Goal: Transaction & Acquisition: Purchase product/service

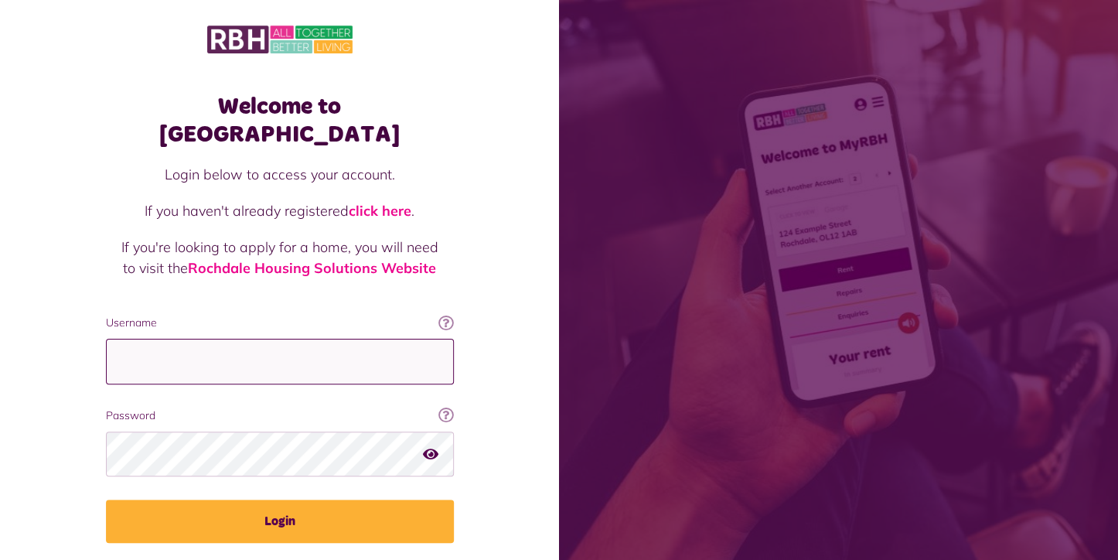
click at [155, 339] on input "Username" at bounding box center [280, 362] width 348 height 46
type input "**********"
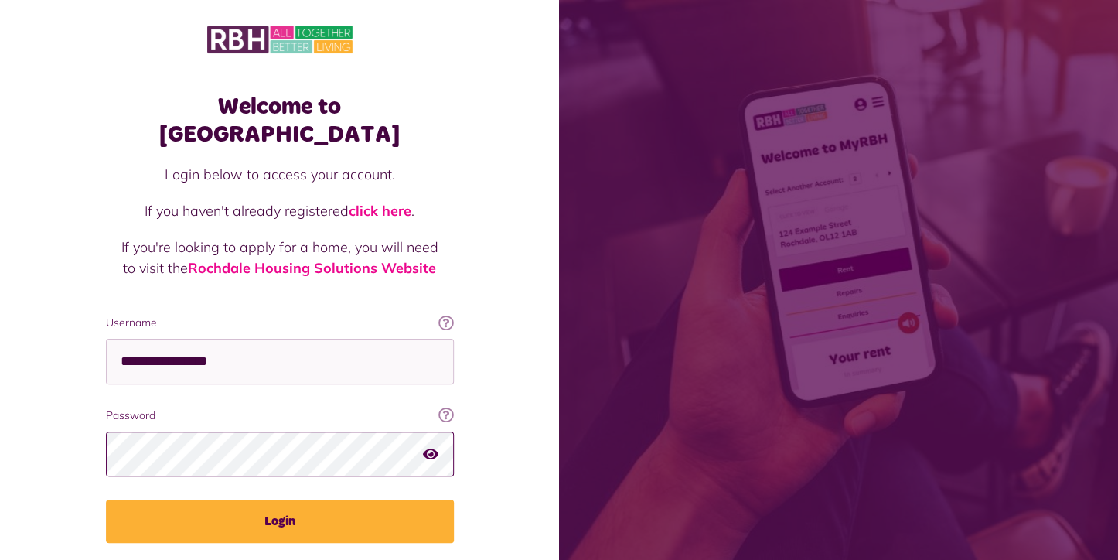
click at [106, 499] on button "Login" at bounding box center [280, 520] width 348 height 43
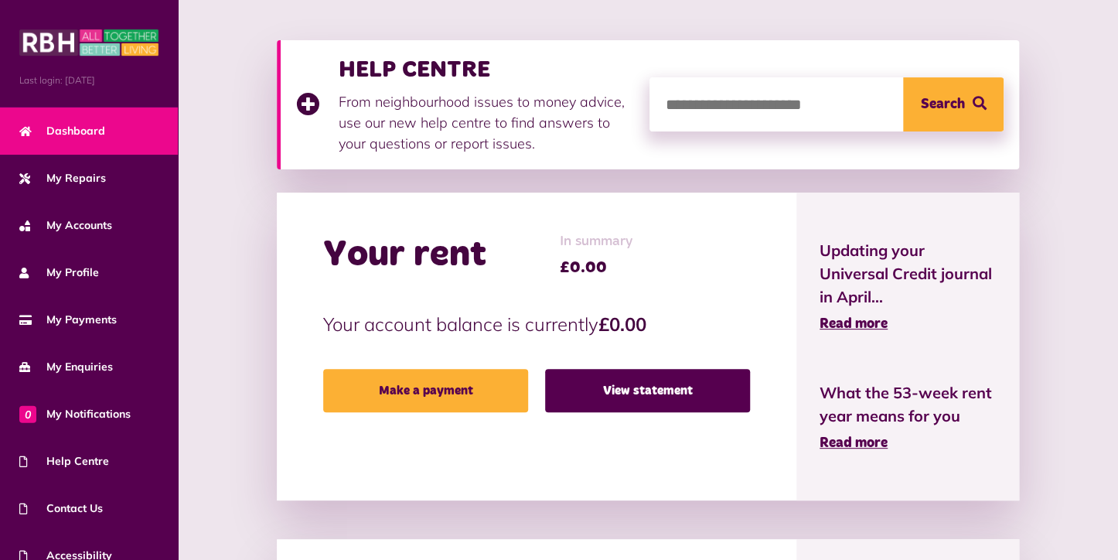
scroll to position [232, 0]
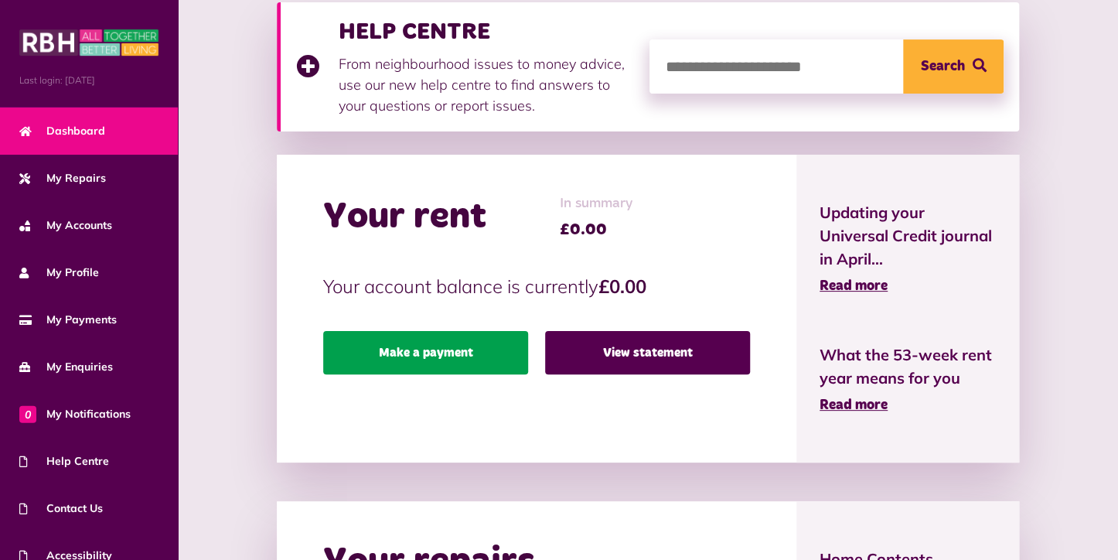
click at [445, 349] on link "Make a payment" at bounding box center [425, 352] width 205 height 43
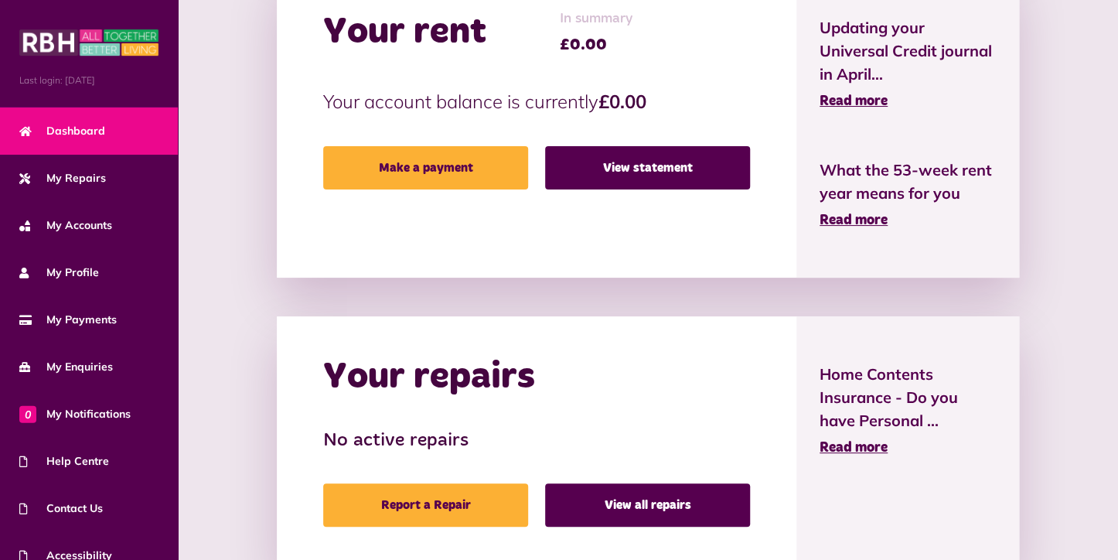
scroll to position [541, 0]
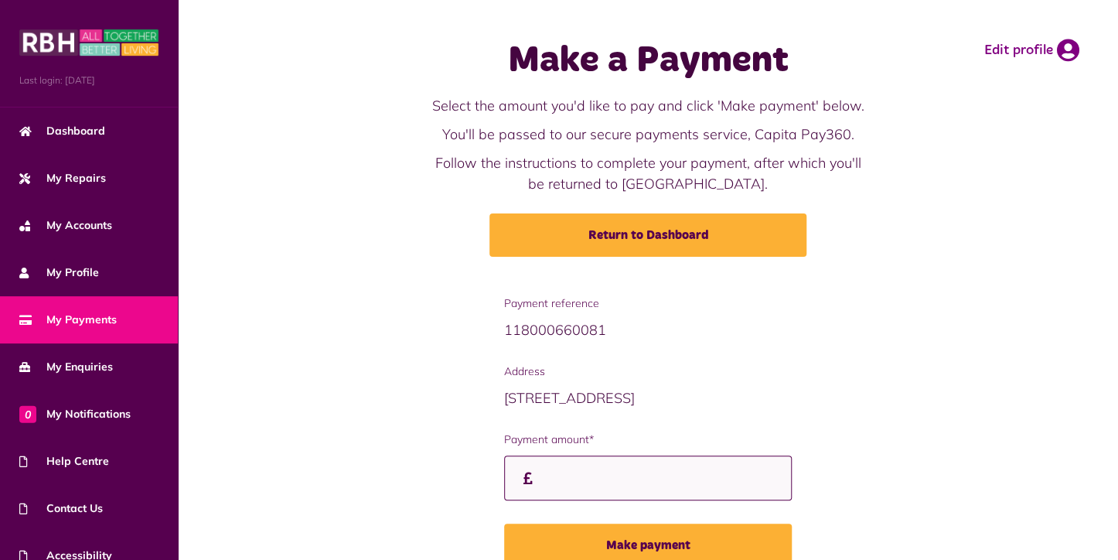
click at [563, 479] on input "Payment amount*" at bounding box center [648, 478] width 288 height 46
type input "******"
click at [504, 523] on button "Make payment" at bounding box center [648, 544] width 288 height 43
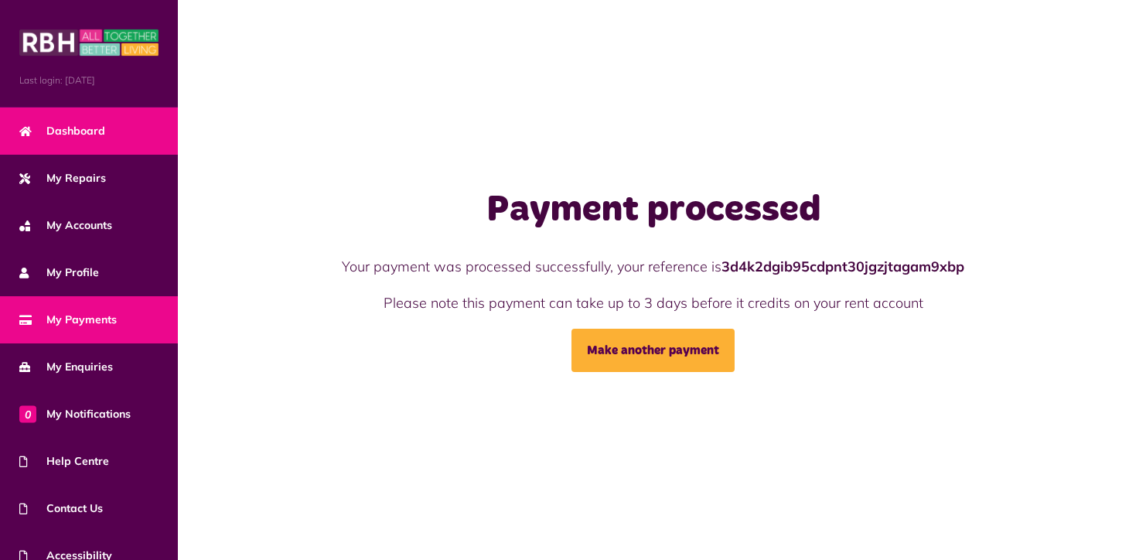
click at [59, 130] on span "Dashboard" at bounding box center [62, 131] width 86 height 16
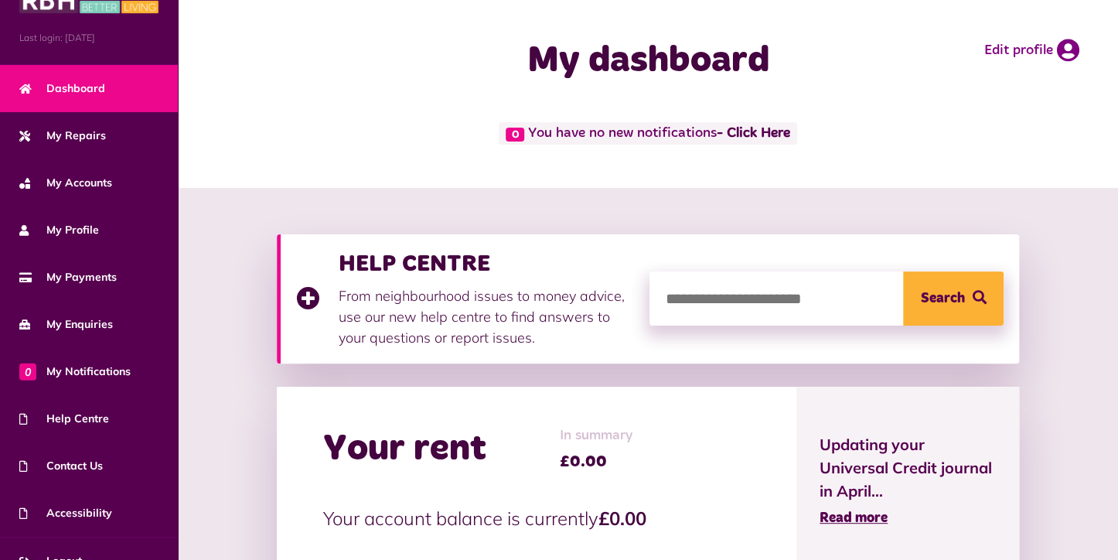
scroll to position [65, 0]
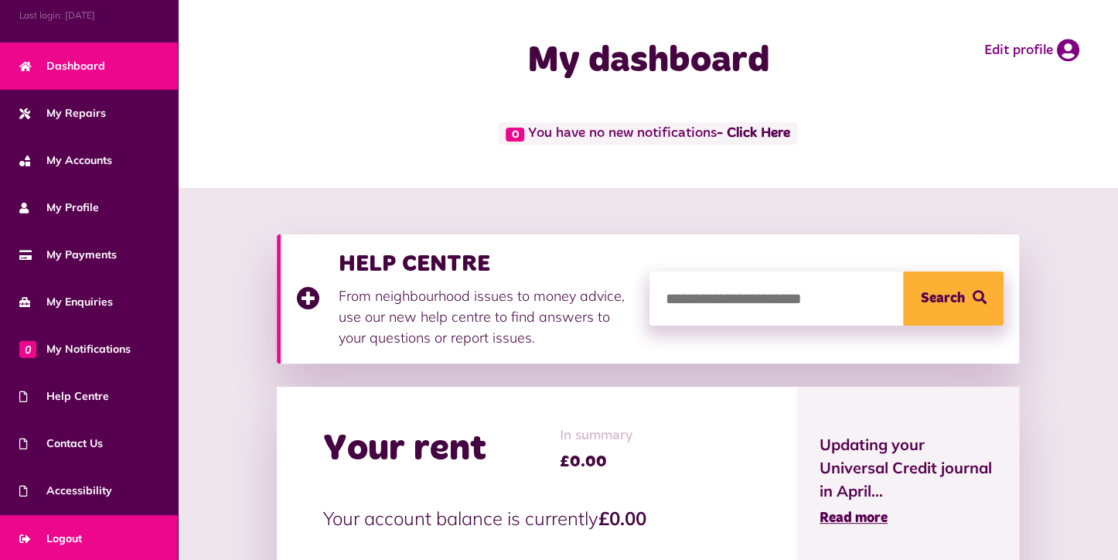
click at [77, 533] on span "Logout" at bounding box center [50, 538] width 63 height 16
